Goal: Task Accomplishment & Management: Manage account settings

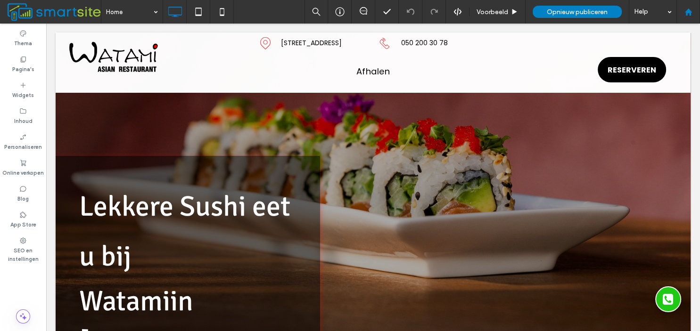
click at [685, 16] on icon at bounding box center [689, 12] width 8 height 8
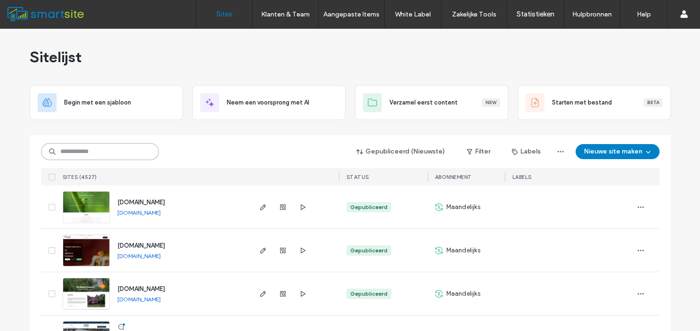
click at [113, 151] on input at bounding box center [100, 151] width 118 height 17
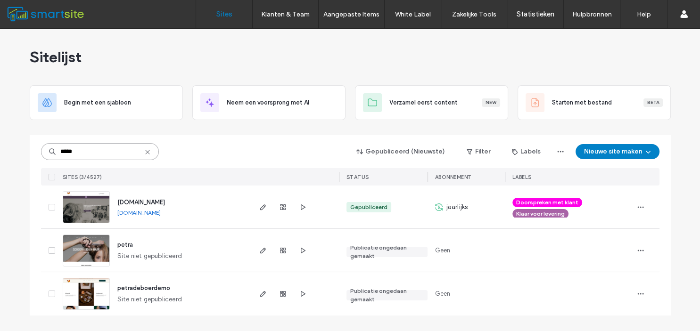
type input "*****"
click at [282, 208] on use "button" at bounding box center [283, 208] width 6 height 6
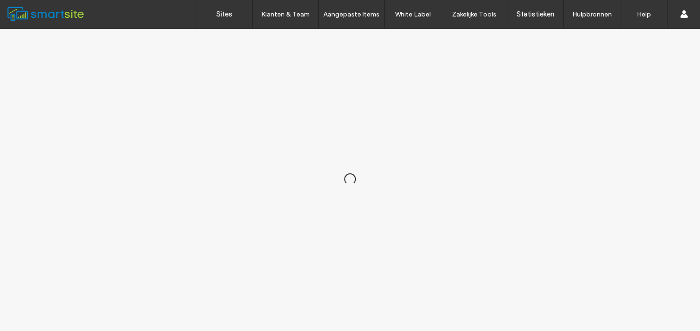
click at [282, 207] on div at bounding box center [350, 180] width 700 height 303
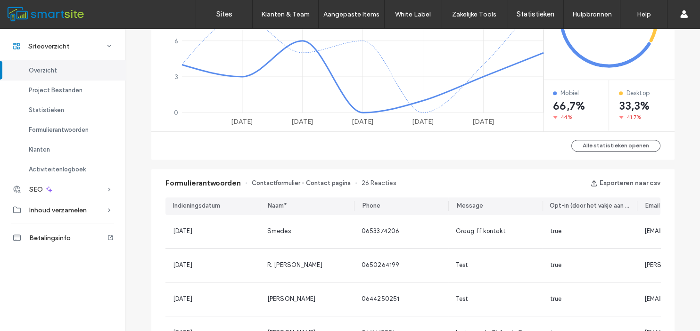
scroll to position [556, 0]
